Goal: Ask a question

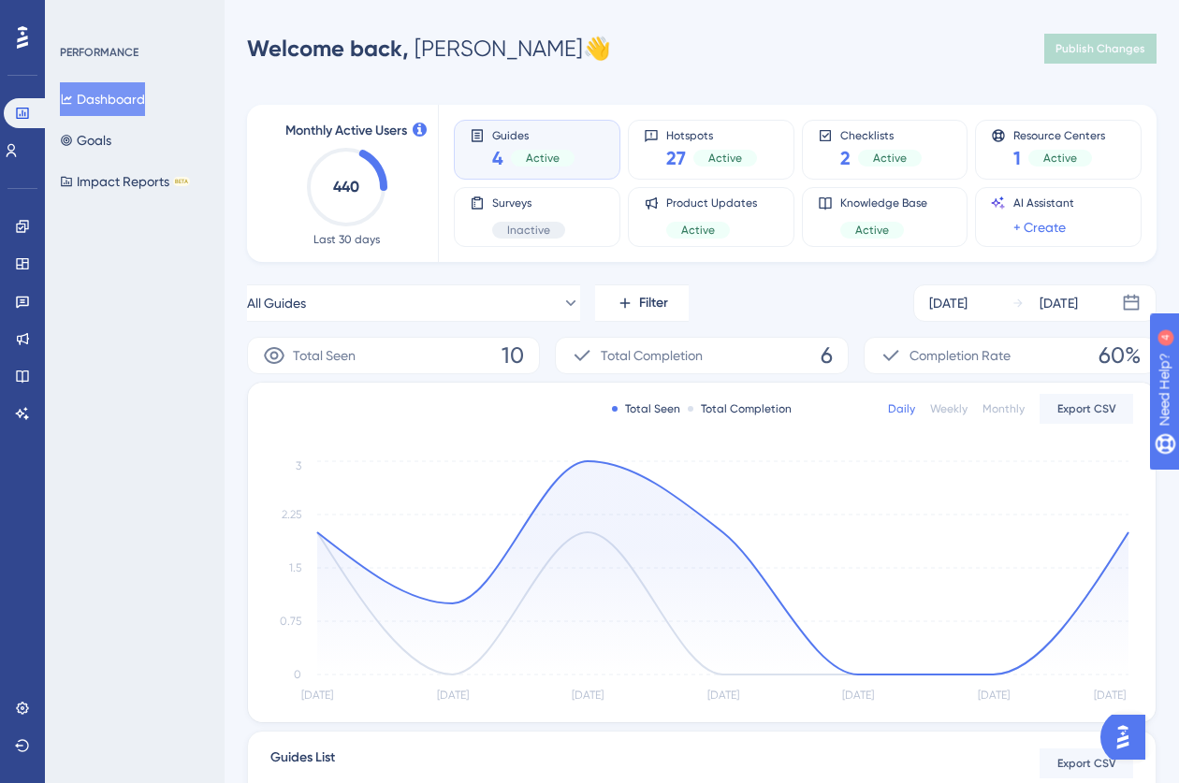
click at [27, 36] on icon at bounding box center [22, 37] width 11 height 22
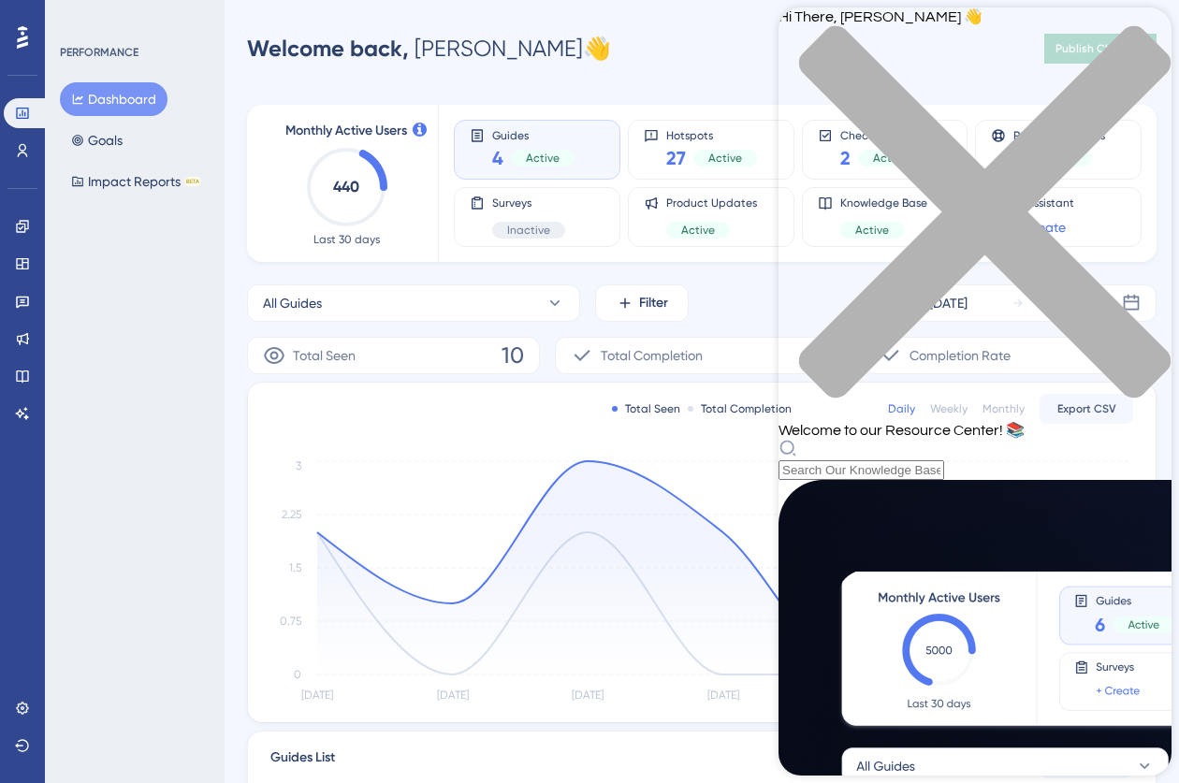
scroll to position [275, 0]
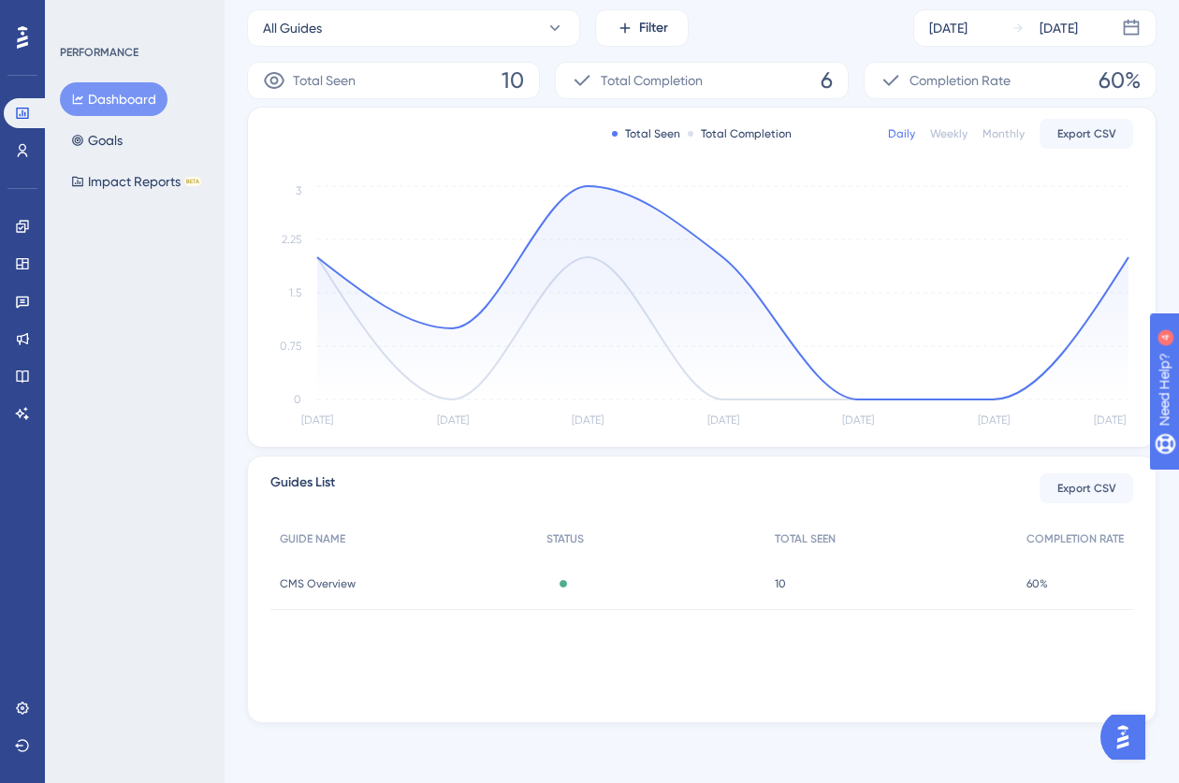
scroll to position [0, 0]
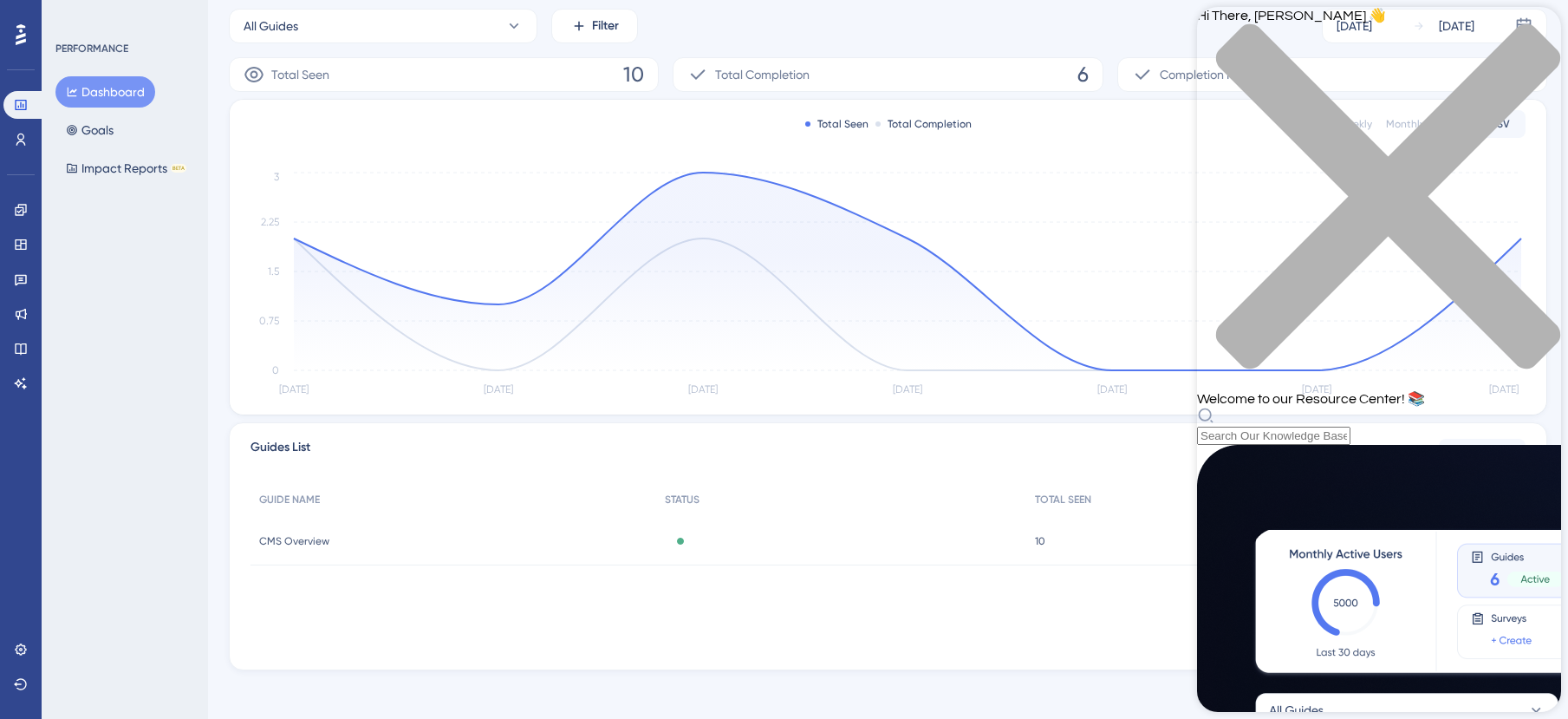
scroll to position [687, 0]
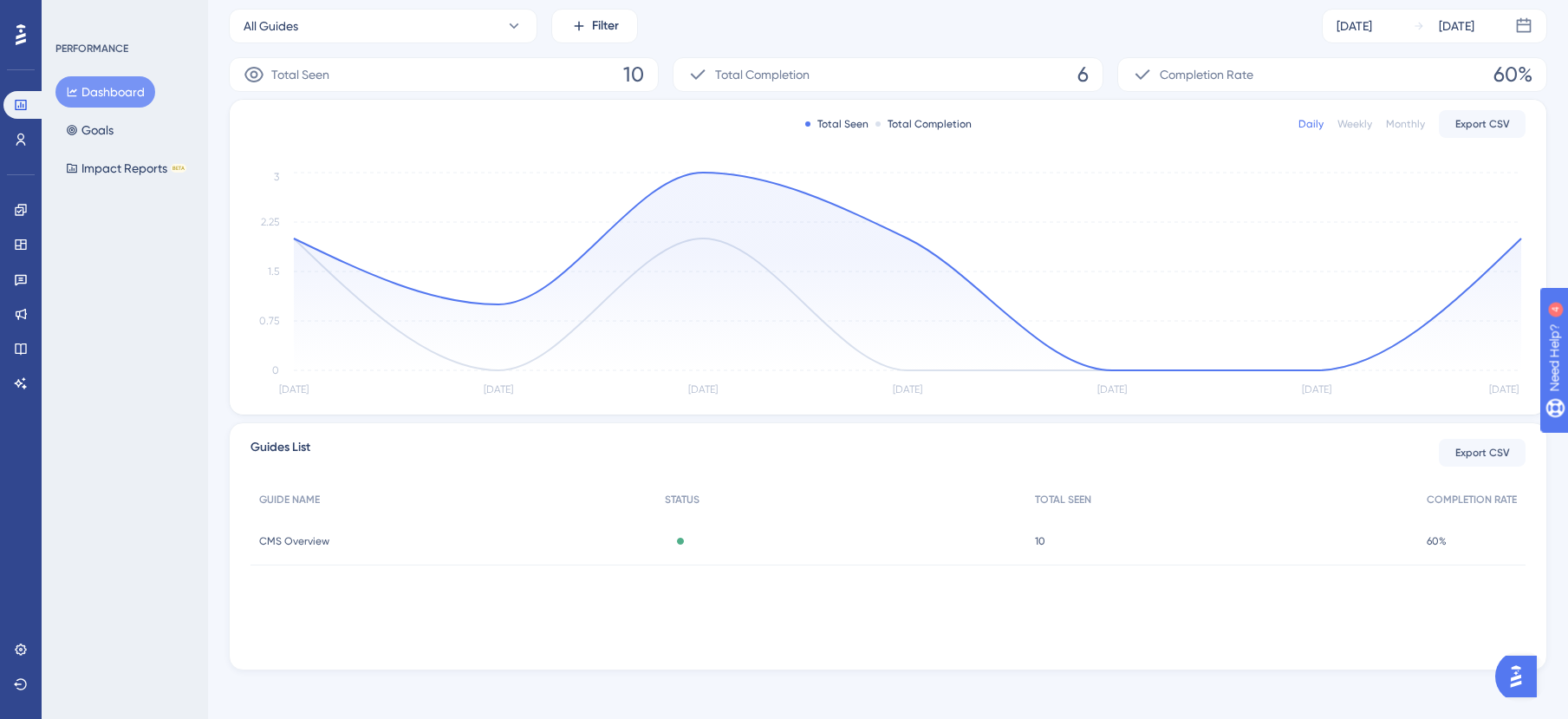
scroll to position [0, 0]
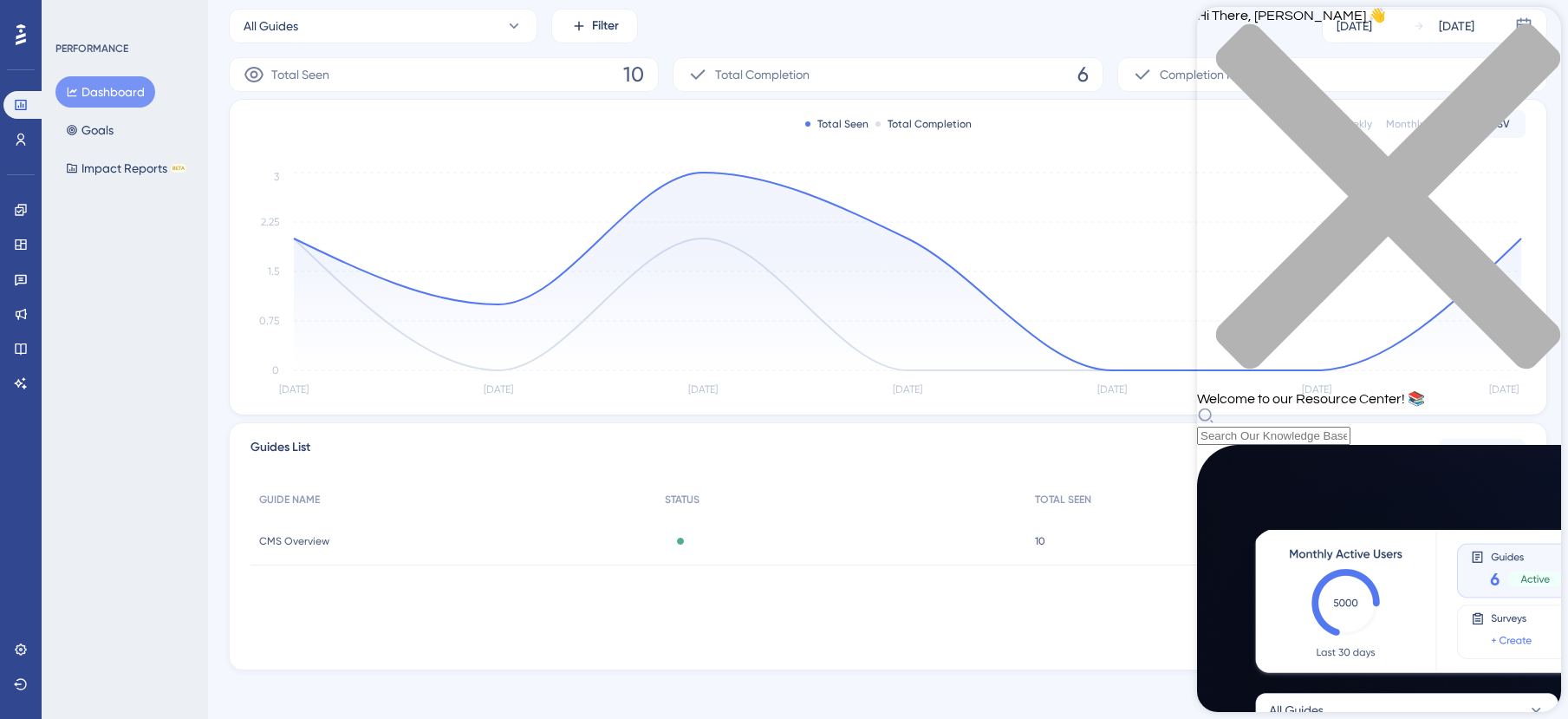
scroll to position [687, 0]
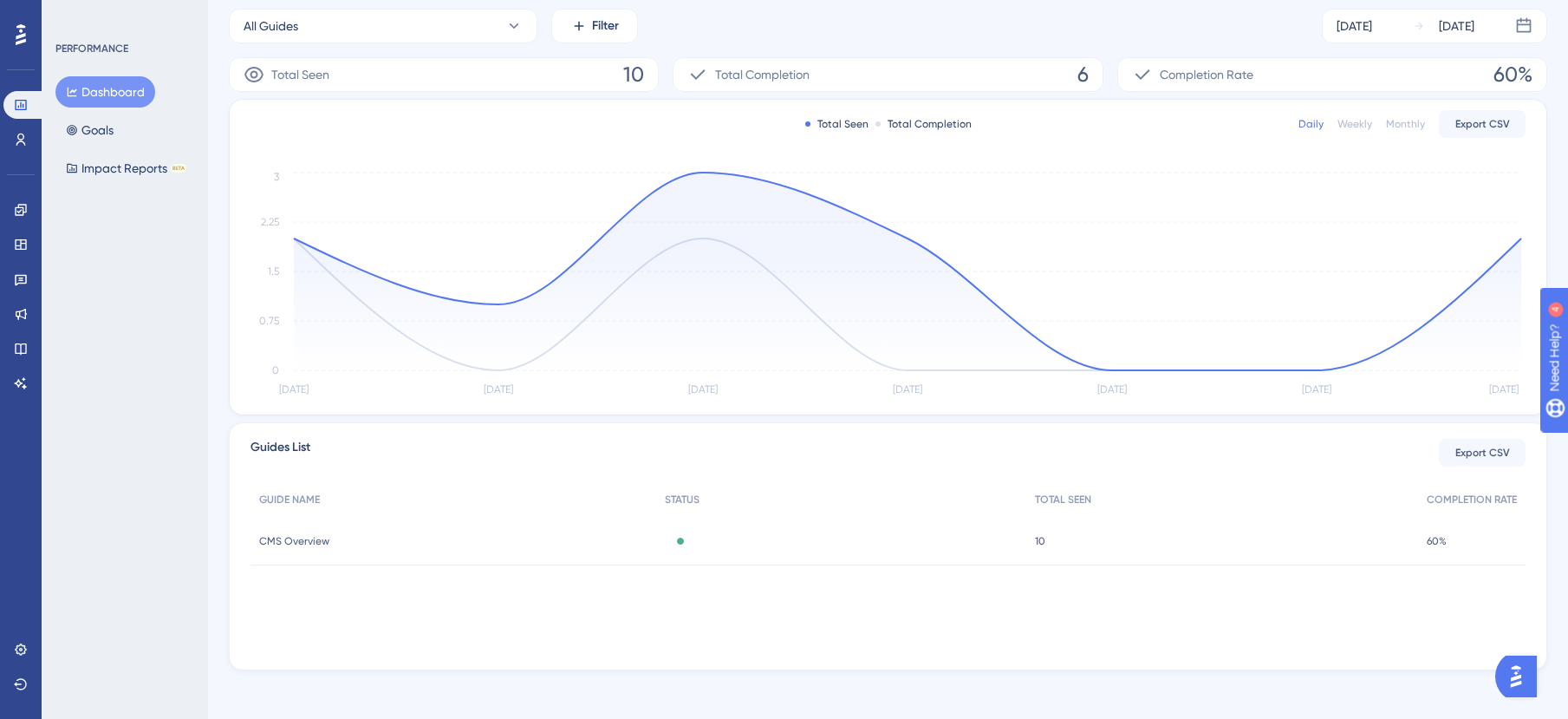
scroll to position [0, 0]
click at [1092, 582] on div "GUIDE NAME STATUS TOTAL SEEN COMPLETION RATE CMS Overview CMS Overview Active 1…" at bounding box center [888, 568] width 1275 height 173
